Goal: Task Accomplishment & Management: Use online tool/utility

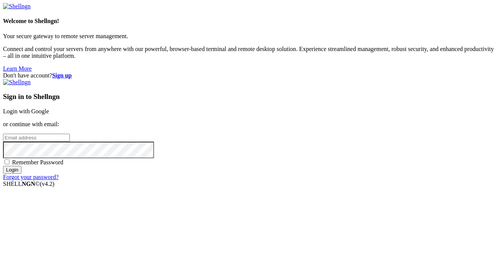
click at [63, 161] on span "Remember Password" at bounding box center [37, 162] width 51 height 6
click at [9, 161] on input "Remember Password" at bounding box center [7, 161] width 5 height 5
checkbox input "true"
click at [70, 134] on input "email" at bounding box center [36, 138] width 67 height 8
type input "[EMAIL_ADDRESS][DOMAIN_NAME]"
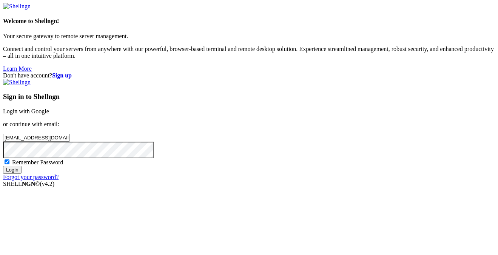
click at [3, 166] on input "Login" at bounding box center [12, 170] width 19 height 8
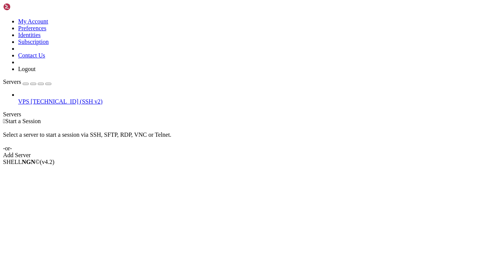
click at [29, 98] on span "VPS" at bounding box center [23, 101] width 11 height 6
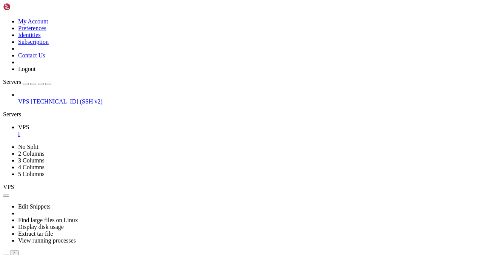
drag, startPoint x: 174, startPoint y: 447, endPoint x: 60, endPoint y: 448, distance: 114.1
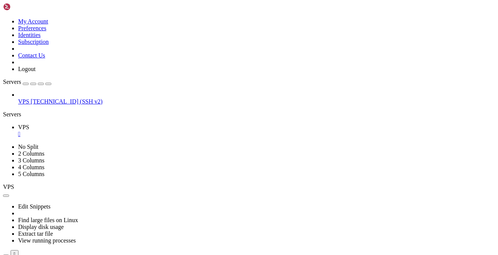
drag, startPoint x: 132, startPoint y: 420, endPoint x: 128, endPoint y: 427, distance: 7.8
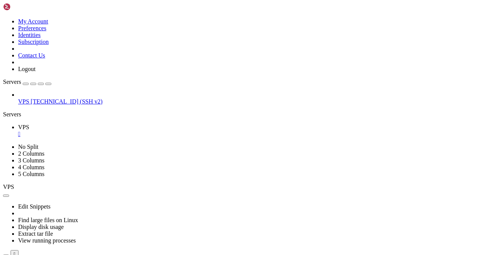
scroll to position [7, 2]
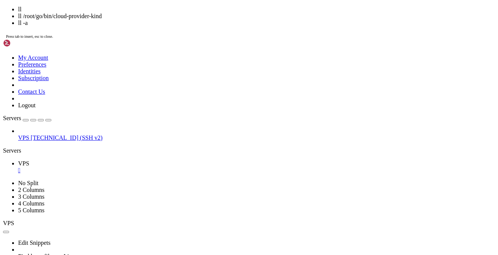
scroll to position [782, 0]
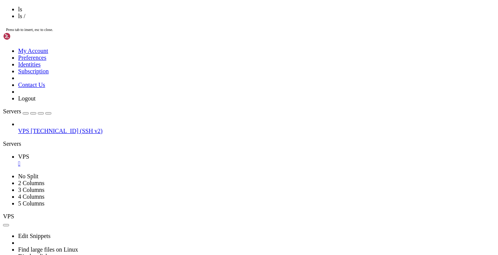
scroll to position [1326, 0]
